Goal: Find specific page/section: Find specific page/section

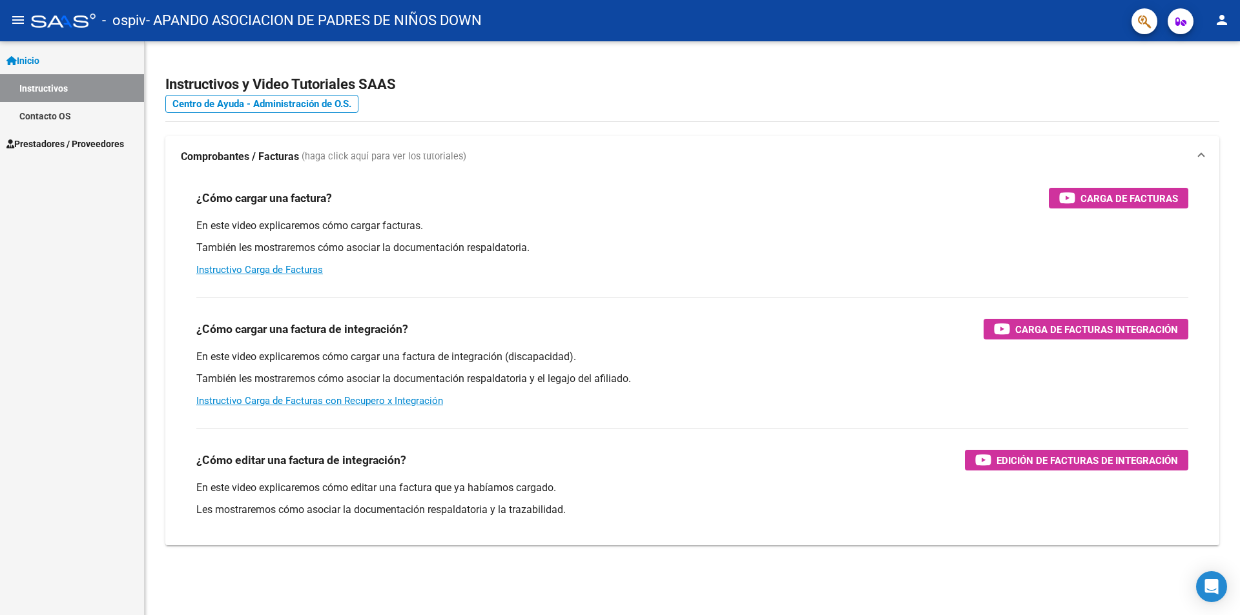
click at [85, 64] on link "Inicio" at bounding box center [72, 61] width 144 height 28
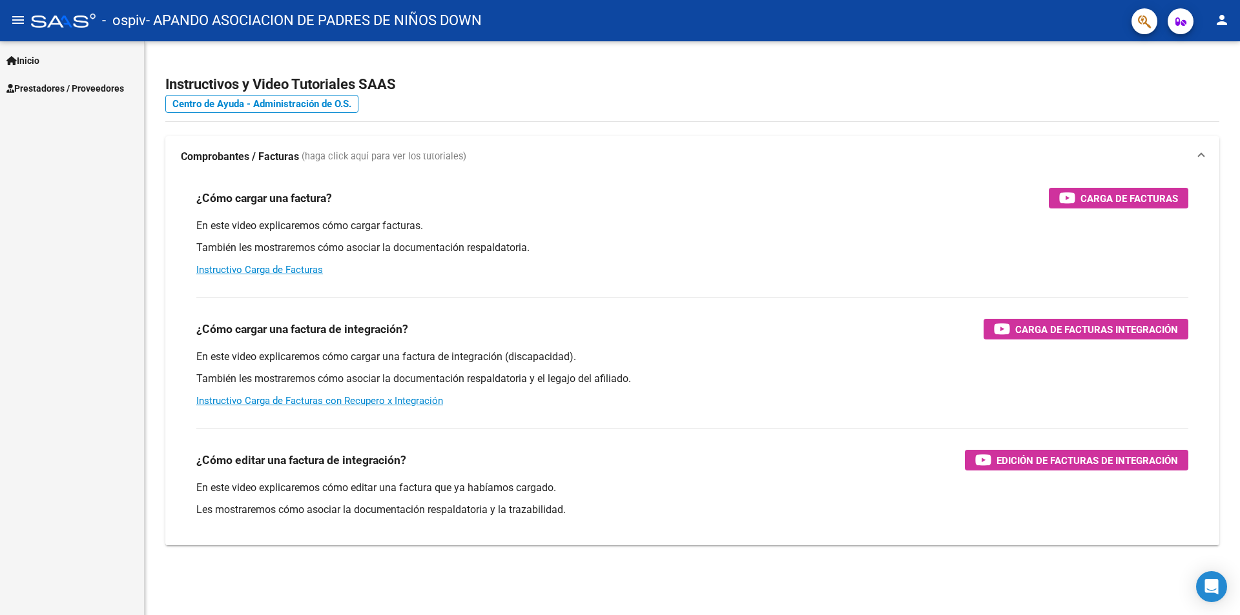
click at [85, 79] on link "Prestadores / Proveedores" at bounding box center [72, 88] width 144 height 28
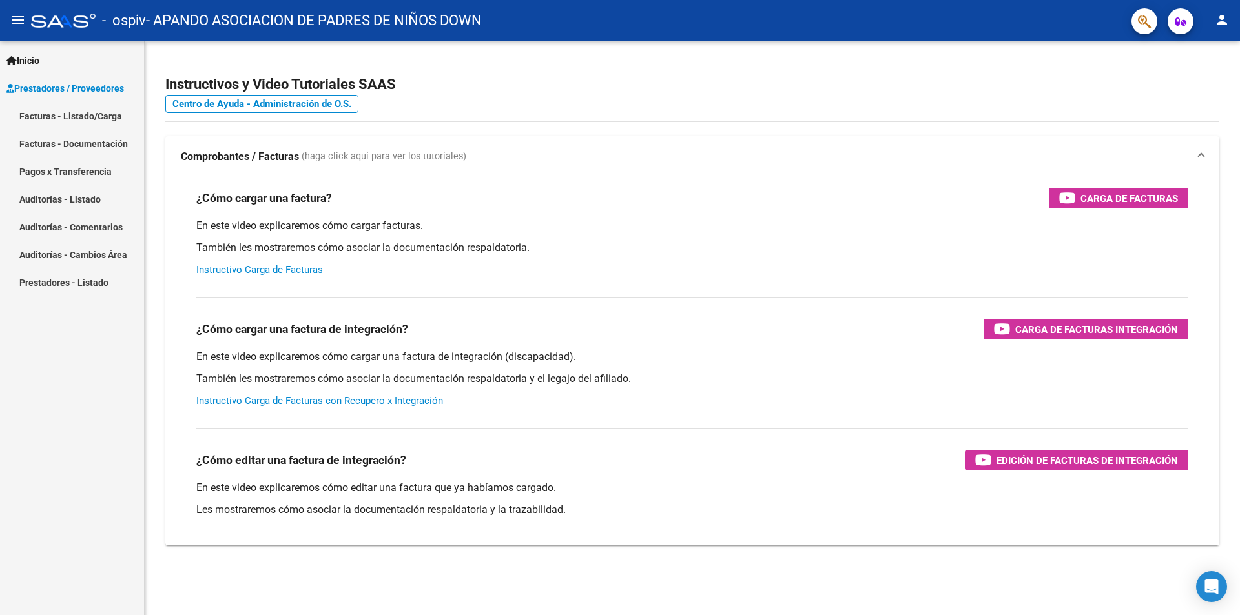
click at [85, 121] on link "Facturas - Listado/Carga" at bounding box center [72, 116] width 144 height 28
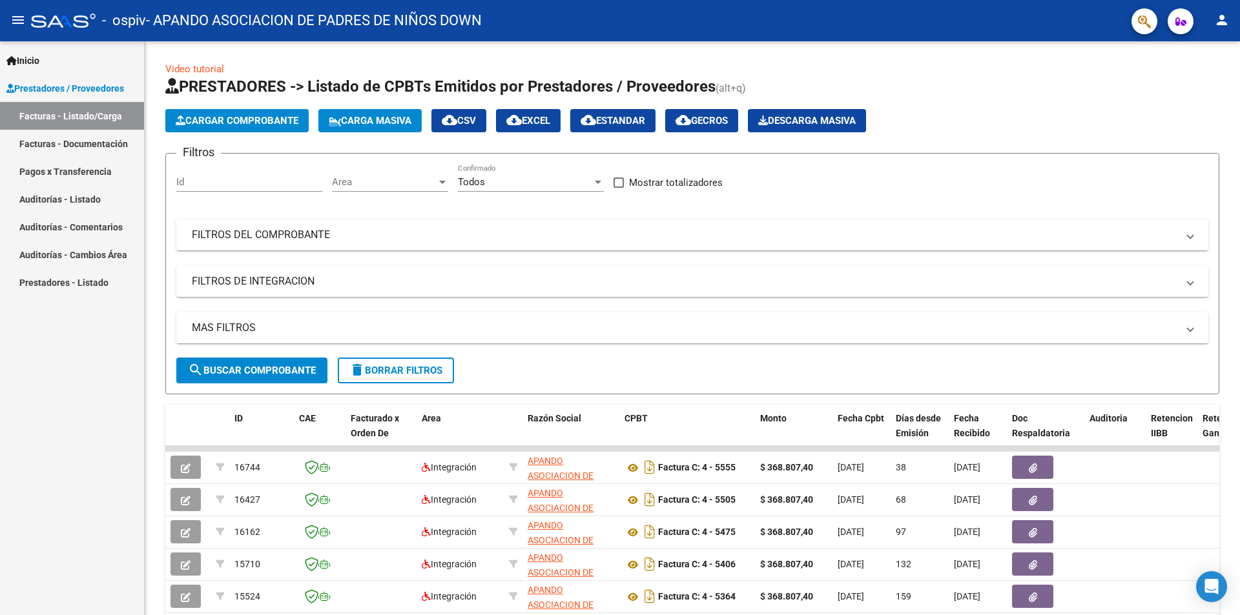
click at [37, 52] on link "Inicio" at bounding box center [72, 61] width 144 height 28
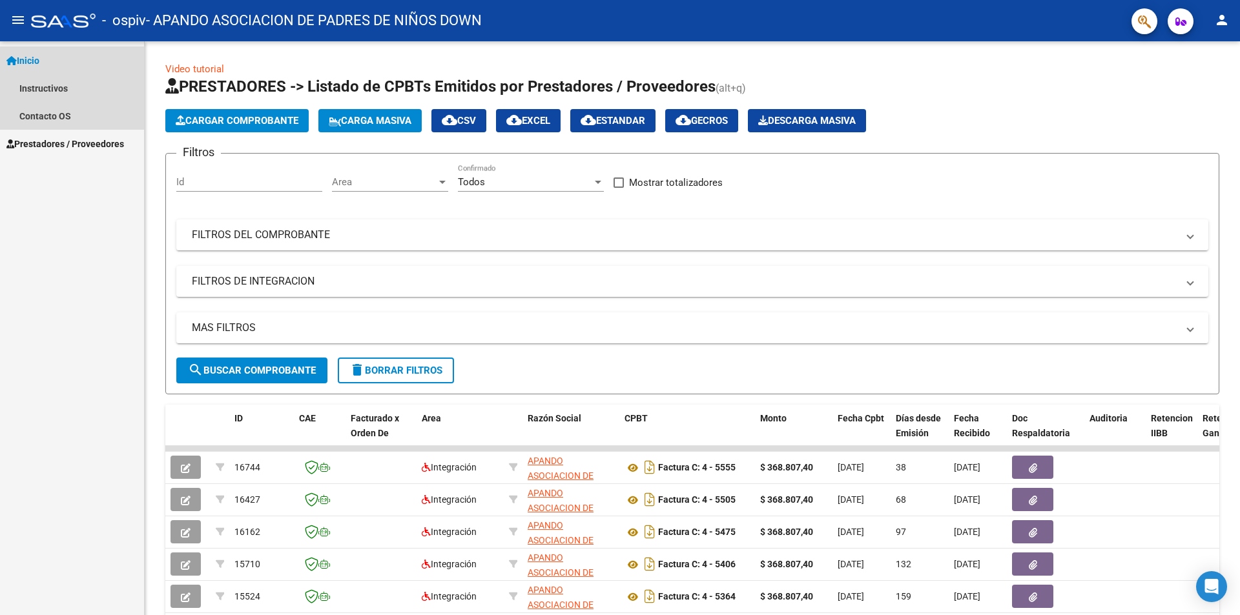
click at [37, 52] on link "Inicio" at bounding box center [72, 61] width 144 height 28
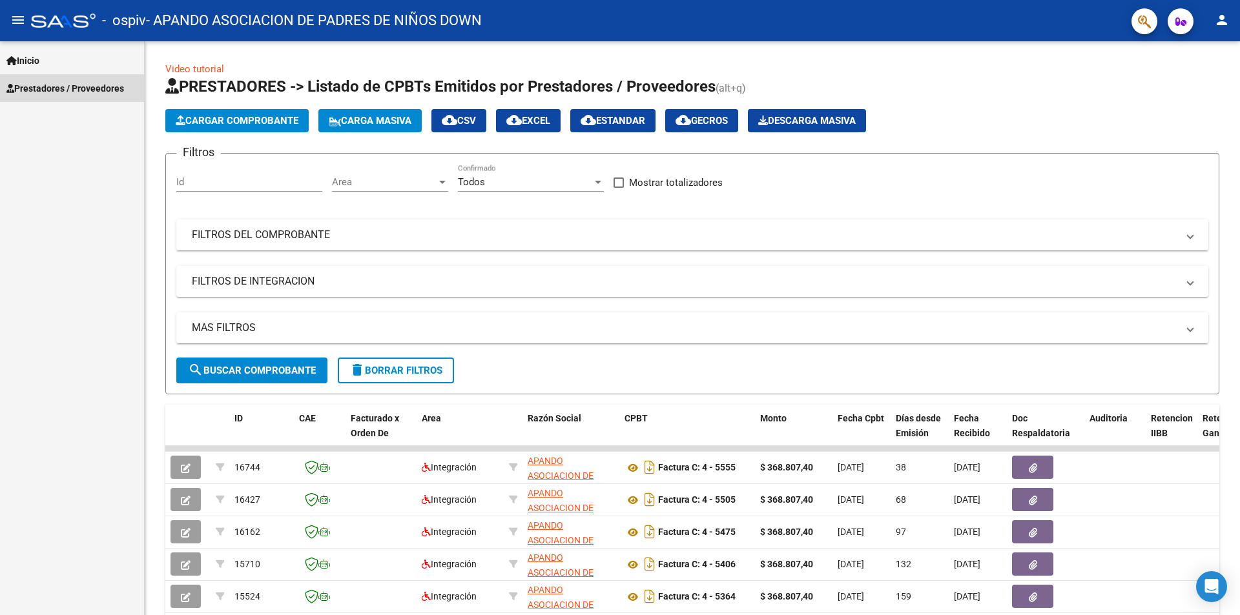
click at [54, 88] on span "Prestadores / Proveedores" at bounding box center [65, 88] width 118 height 14
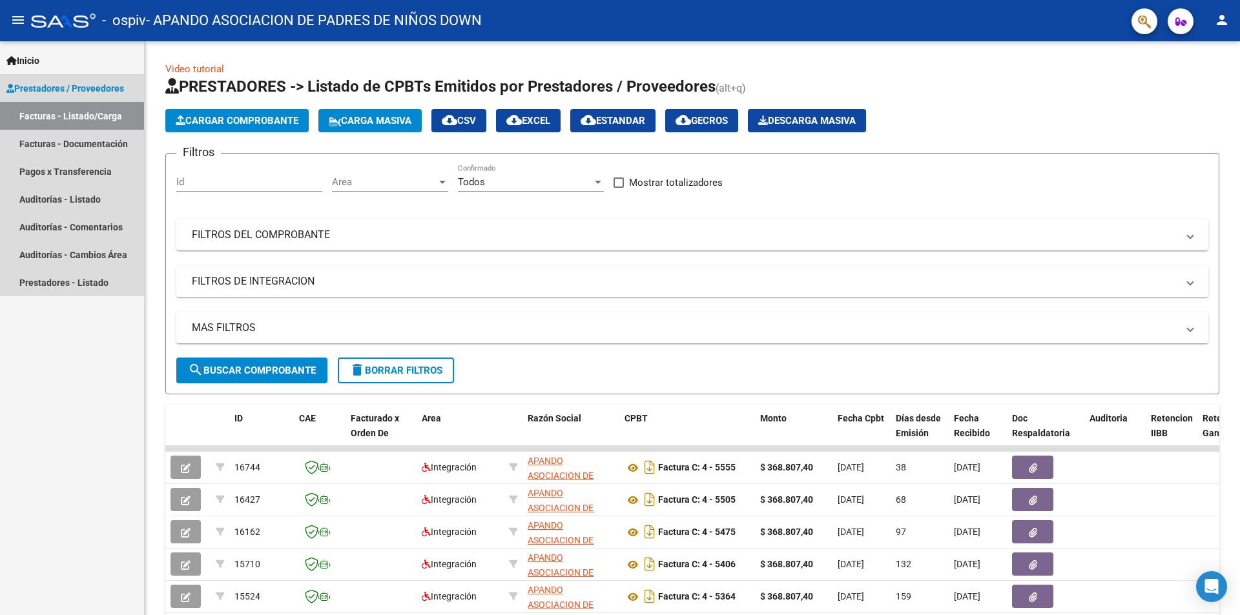
click at [59, 114] on link "Facturas - Listado/Carga" at bounding box center [72, 116] width 144 height 28
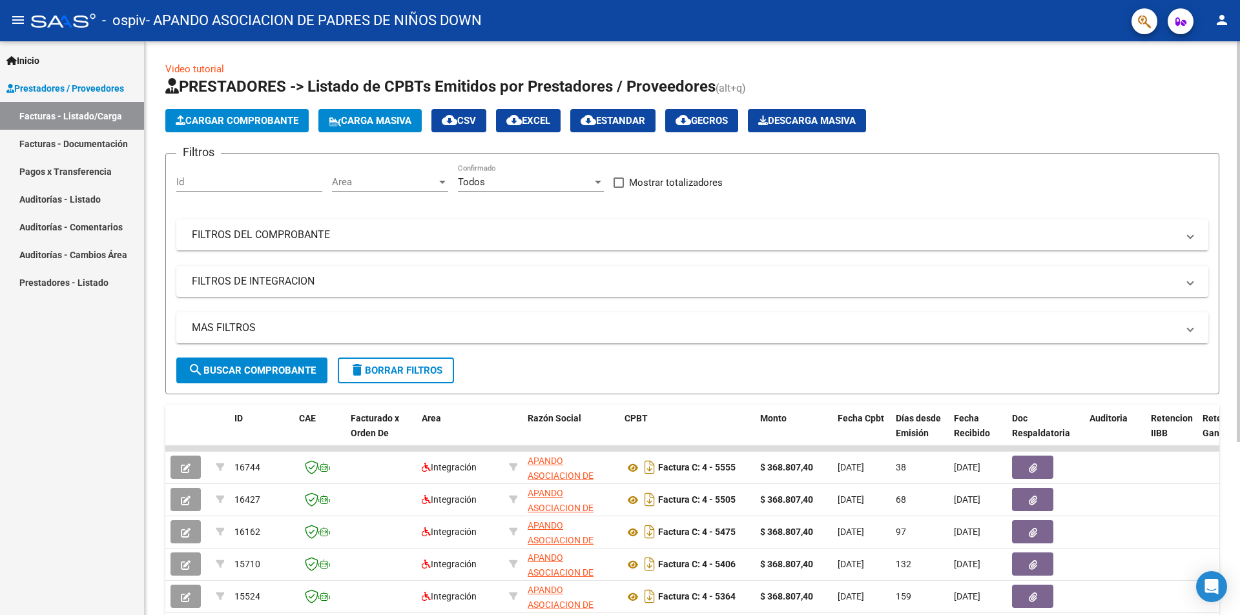
click at [814, 125] on span "Descarga Masiva" at bounding box center [807, 121] width 98 height 12
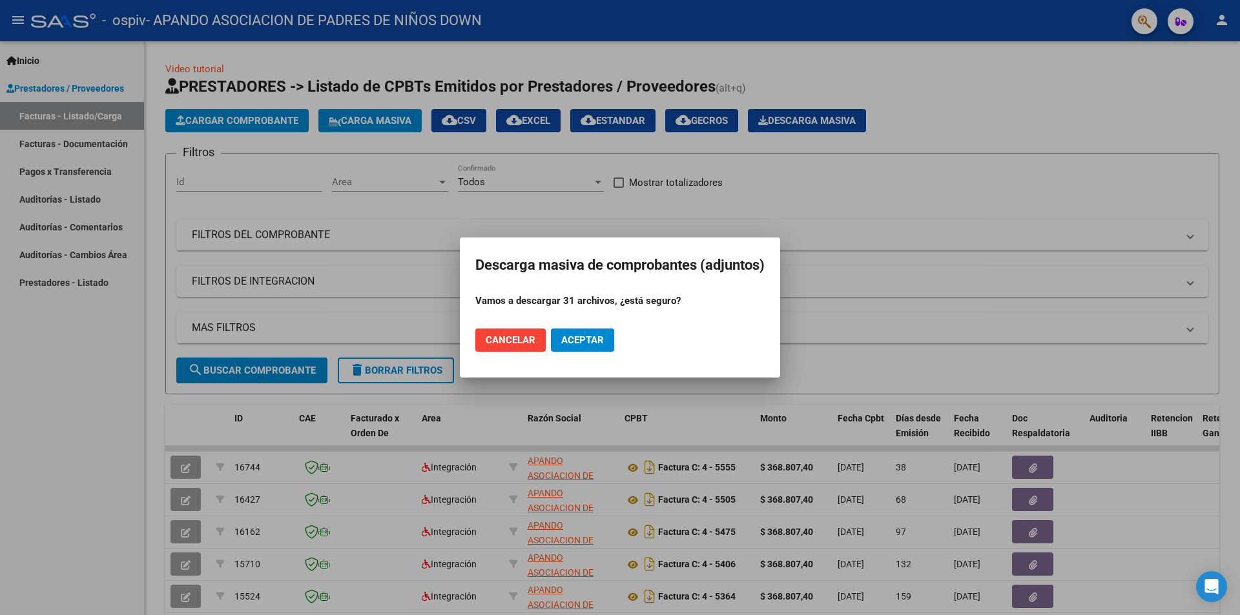
click at [525, 343] on span "Cancelar" at bounding box center [511, 341] width 50 height 12
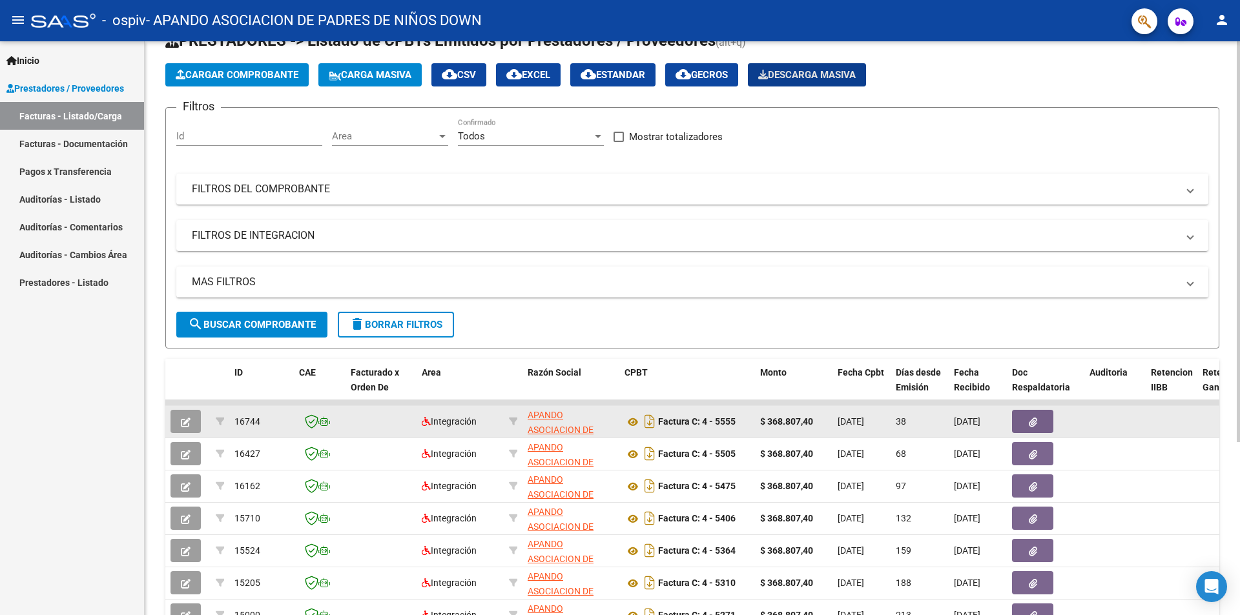
scroll to position [65, 0]
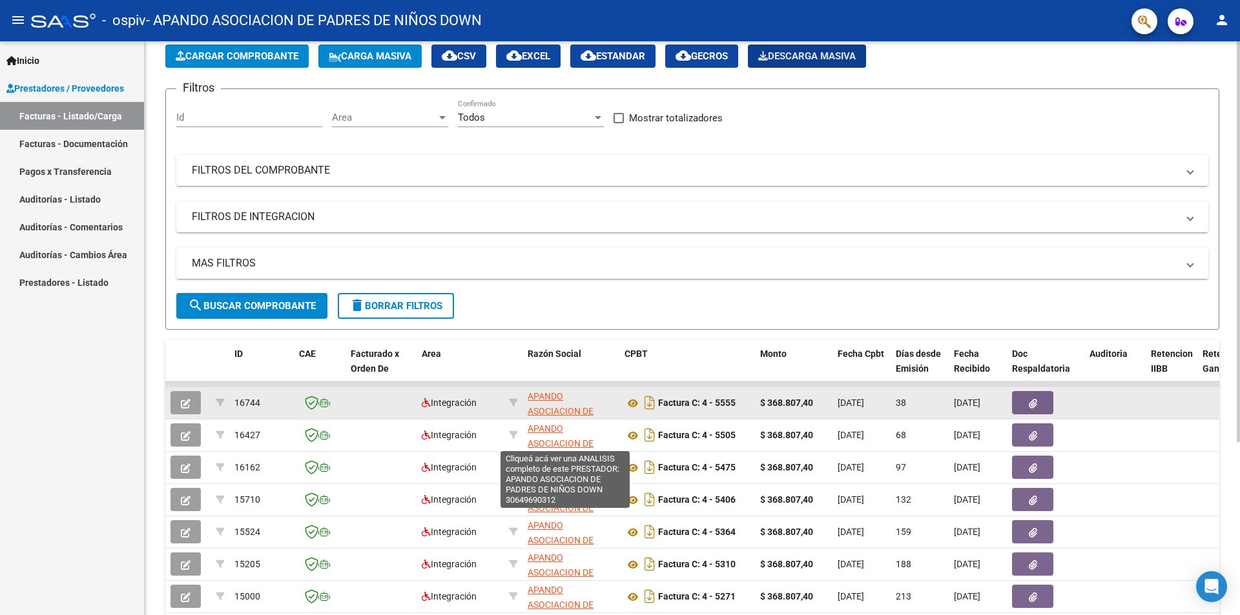
click at [557, 399] on span "APANDO ASOCIACION DE PADRES DE NIÑOS DOWN" at bounding box center [565, 418] width 75 height 54
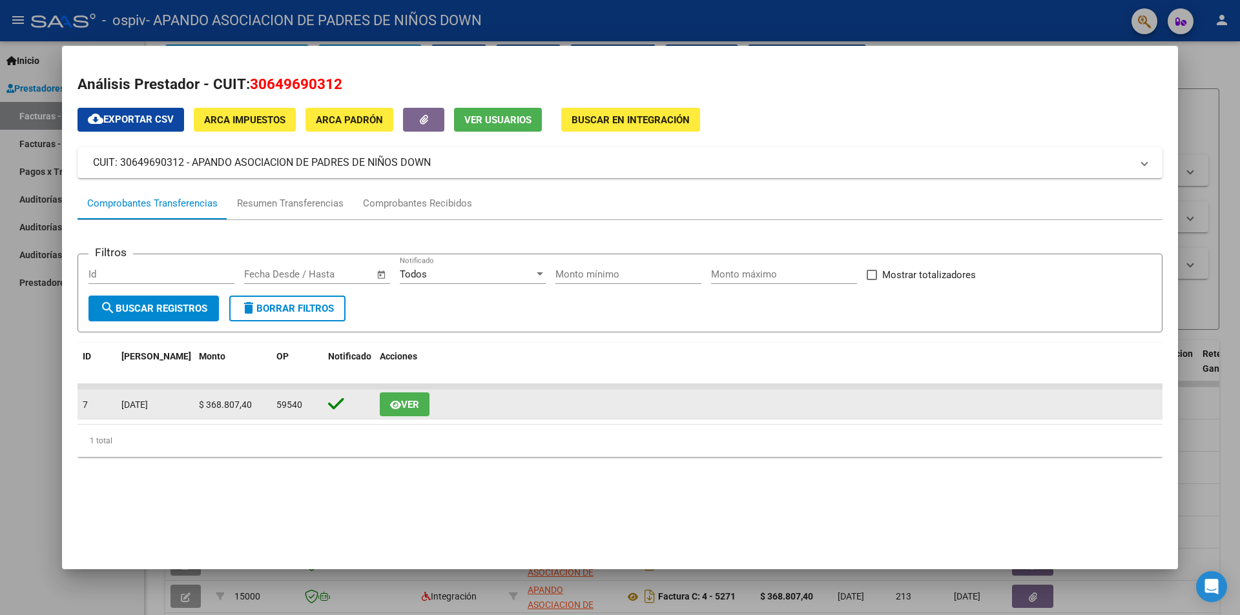
click at [417, 414] on button "Ver" at bounding box center [405, 405] width 50 height 24
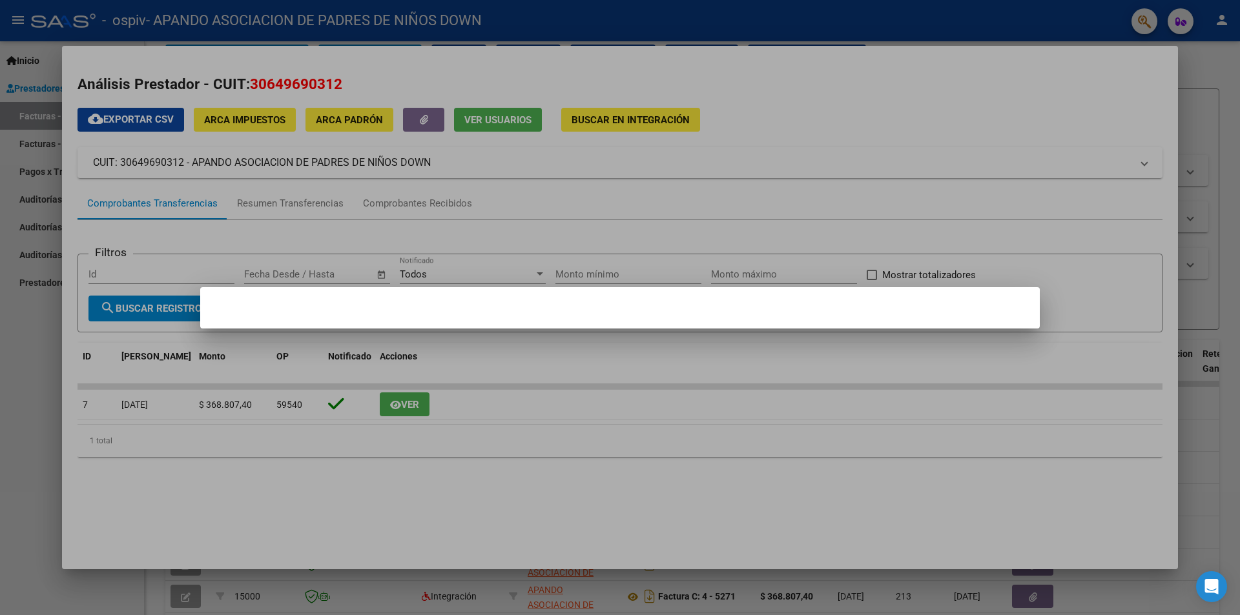
click at [520, 393] on div at bounding box center [620, 307] width 1240 height 615
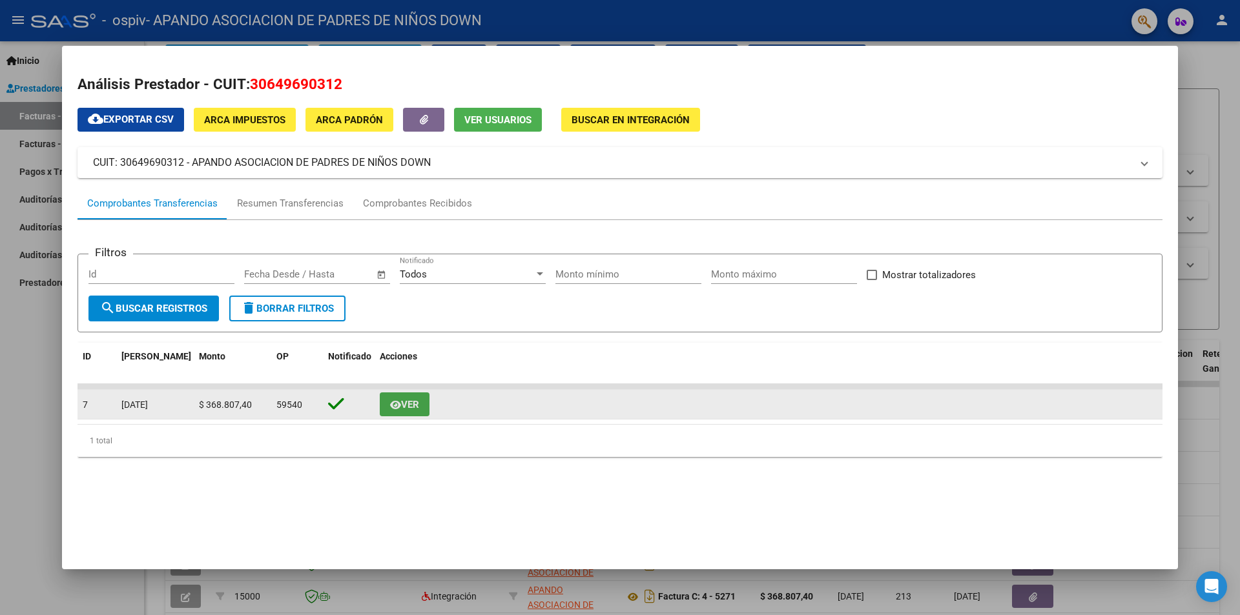
click at [401, 403] on span "Ver" at bounding box center [410, 405] width 18 height 12
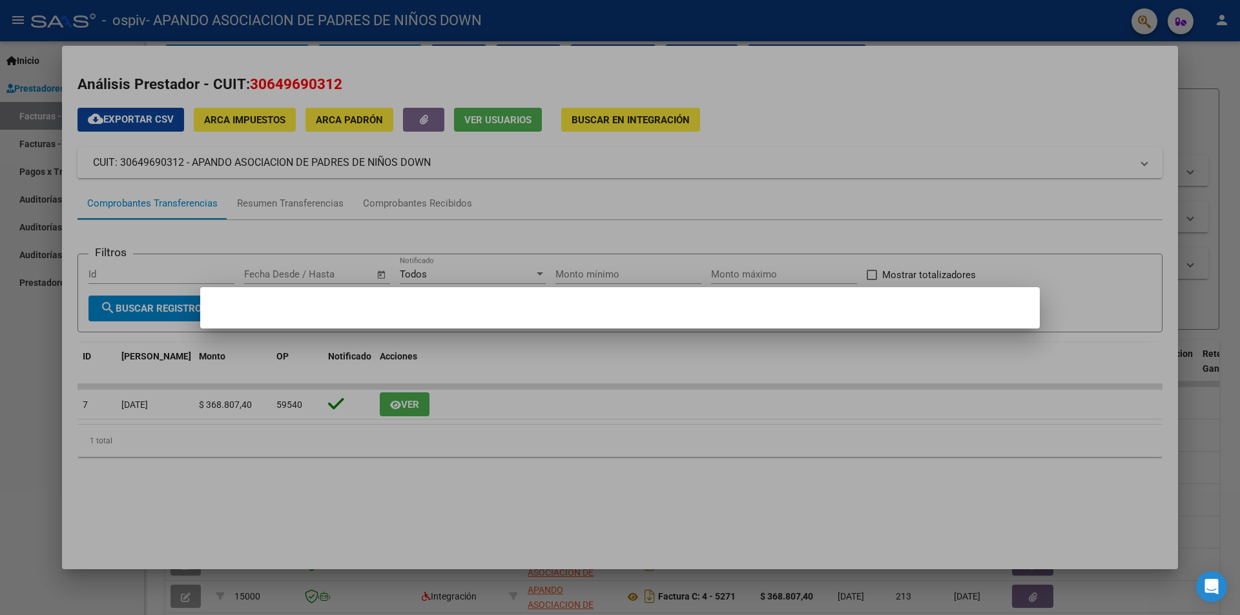
click at [427, 394] on div at bounding box center [620, 307] width 1240 height 615
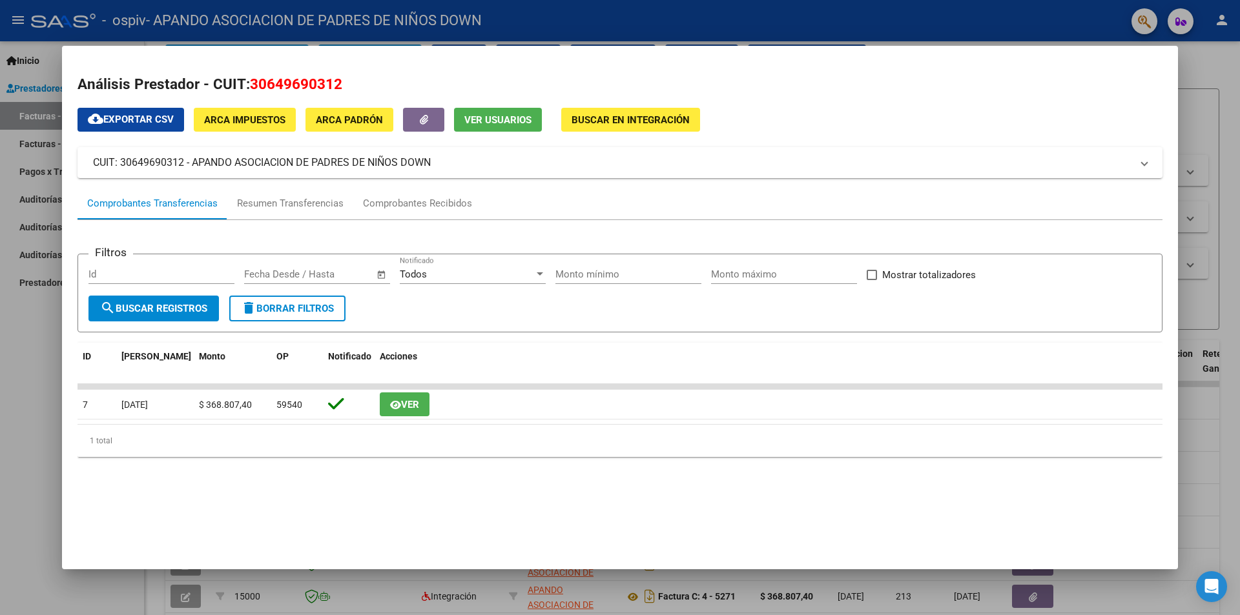
click at [1227, 83] on div at bounding box center [620, 307] width 1240 height 615
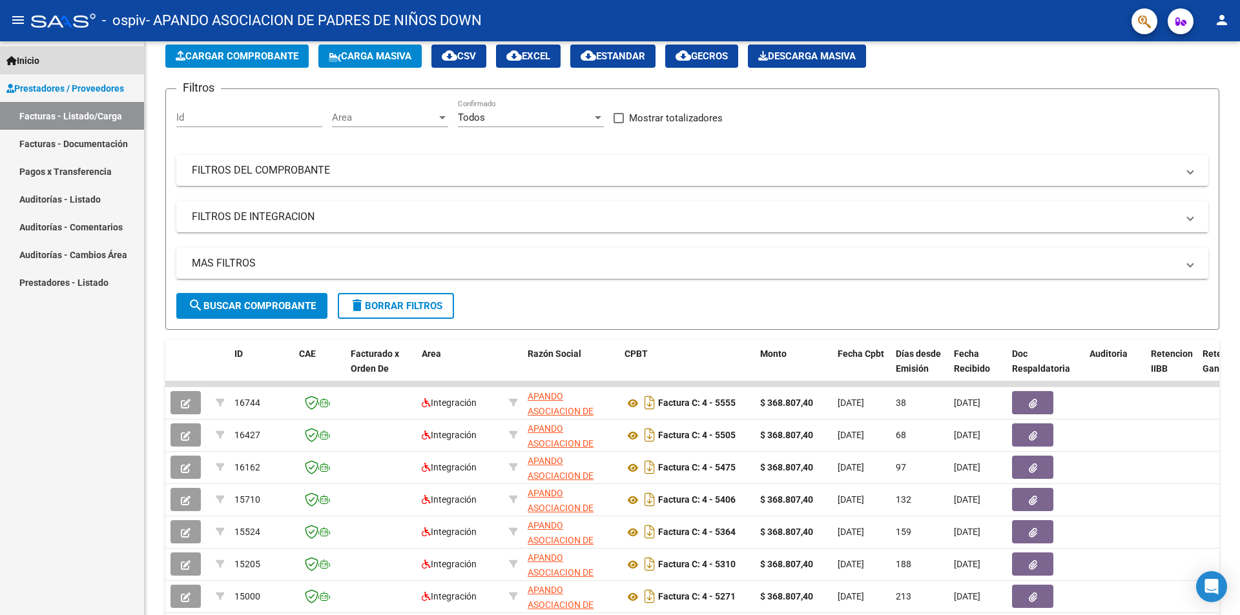
click at [59, 65] on link "Inicio" at bounding box center [72, 61] width 144 height 28
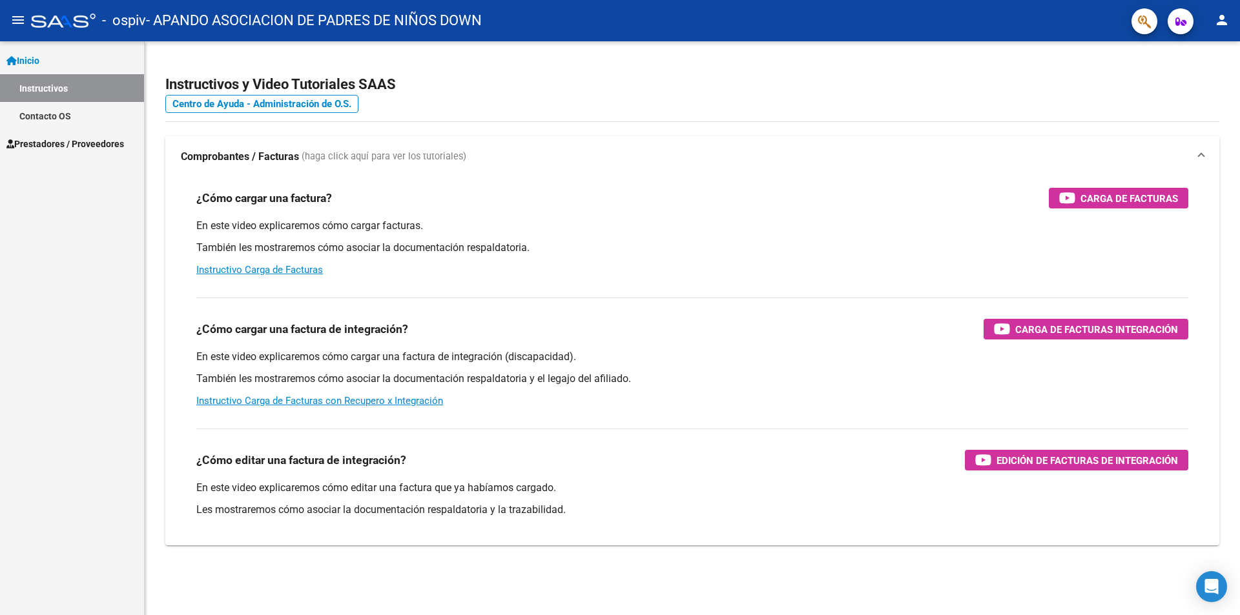
click at [39, 56] on span "Inicio" at bounding box center [22, 61] width 33 height 14
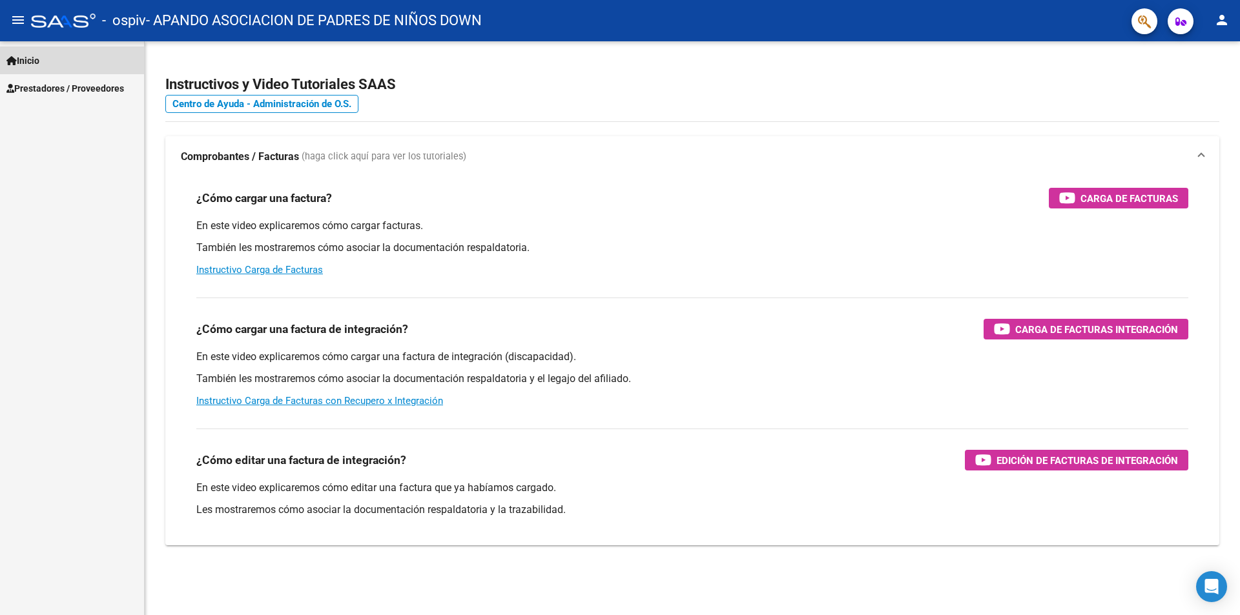
click at [53, 54] on link "Inicio" at bounding box center [72, 61] width 144 height 28
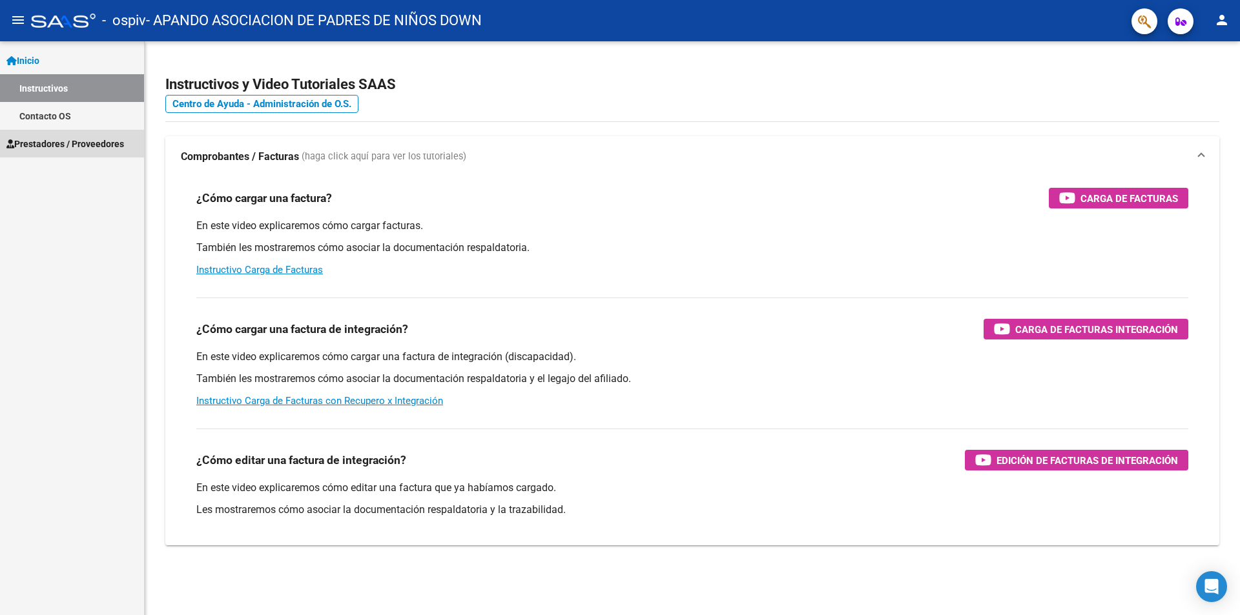
click at [95, 147] on span "Prestadores / Proveedores" at bounding box center [65, 144] width 118 height 14
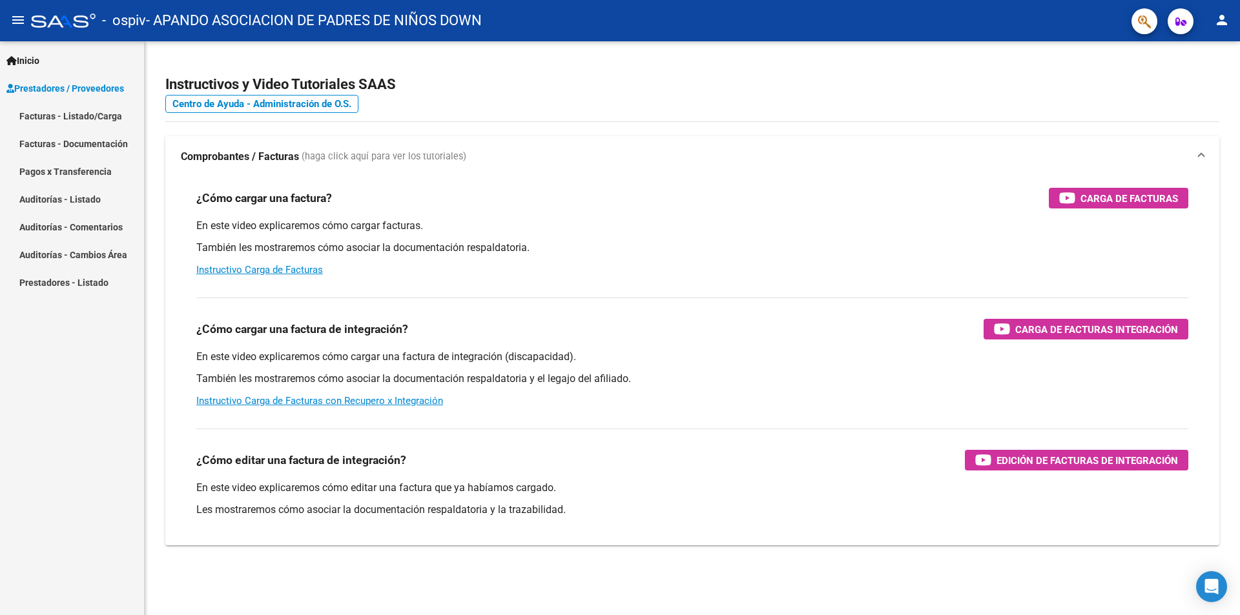
click at [82, 120] on link "Facturas - Listado/Carga" at bounding box center [72, 116] width 144 height 28
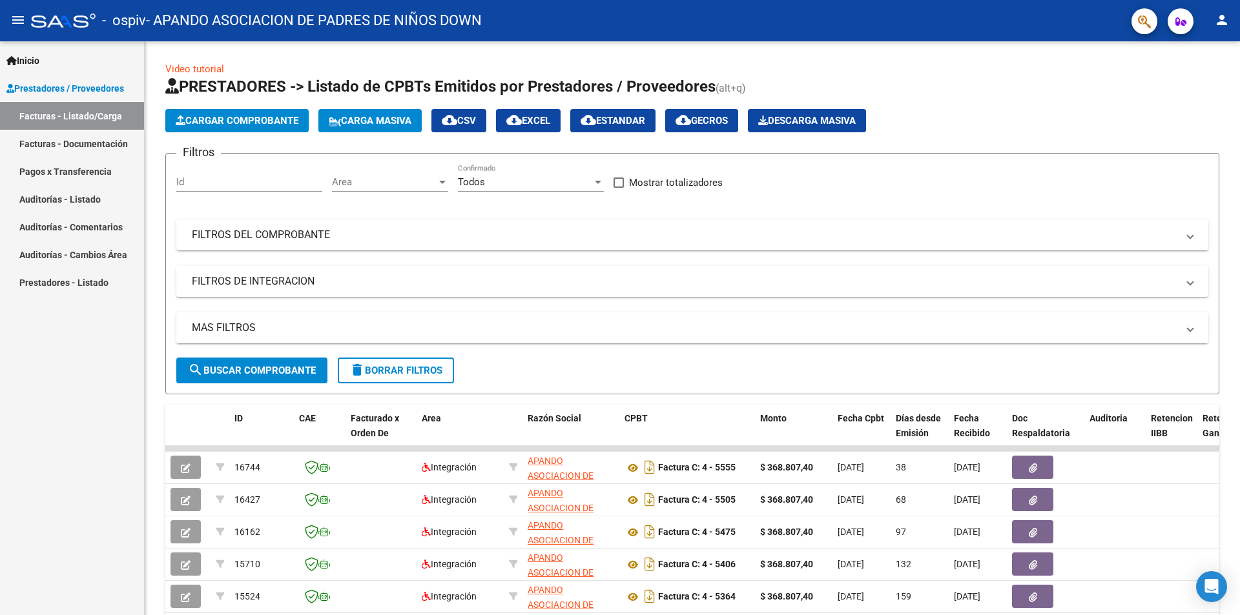
click at [92, 90] on span "Prestadores / Proveedores" at bounding box center [65, 88] width 118 height 14
